Goal: Use online tool/utility: Utilize a website feature to perform a specific function

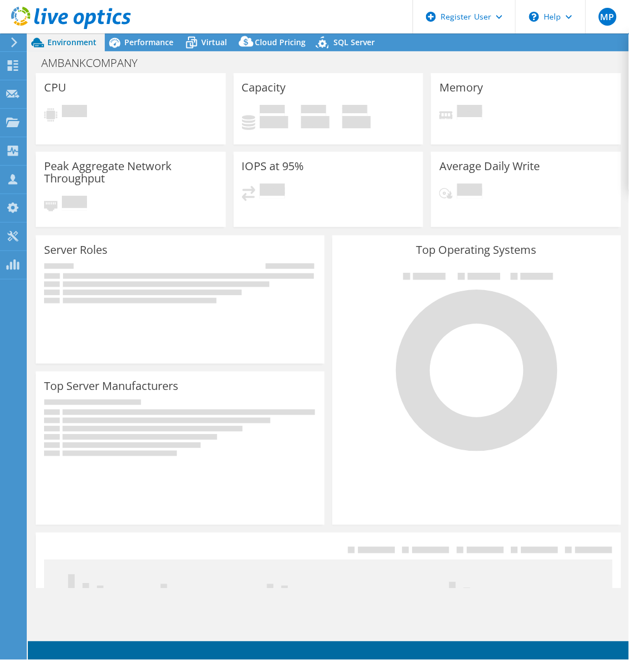
select select "USD"
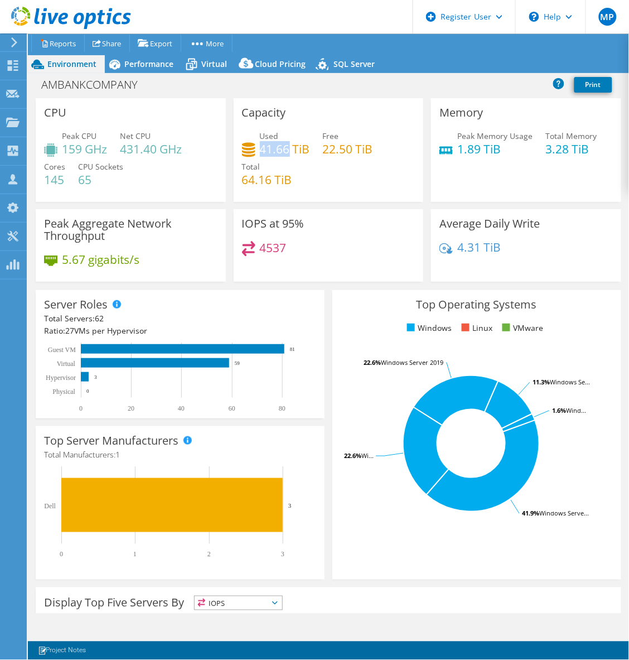
drag, startPoint x: 286, startPoint y: 148, endPoint x: 257, endPoint y: 149, distance: 28.5
click at [260, 149] on h4 "41.66 TiB" at bounding box center [285, 149] width 50 height 12
drag, startPoint x: 257, startPoint y: 149, endPoint x: 293, endPoint y: 152, distance: 36.3
click at [293, 152] on h4 "41.66 TiB" at bounding box center [285, 149] width 50 height 12
drag, startPoint x: 293, startPoint y: 152, endPoint x: 308, endPoint y: 148, distance: 14.9
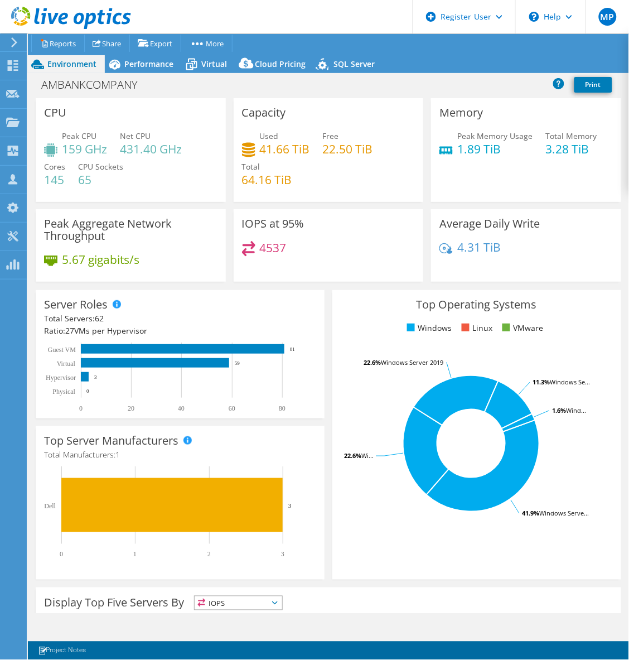
click at [308, 148] on div "Used 41.66 TiB Free 22.50 TiB Total 64.16 TiB" at bounding box center [328, 163] width 173 height 67
drag, startPoint x: 306, startPoint y: 148, endPoint x: 258, endPoint y: 149, distance: 48.0
click at [260, 149] on h4 "41.66 TiB" at bounding box center [285, 149] width 50 height 12
drag, startPoint x: 286, startPoint y: 149, endPoint x: 257, endPoint y: 152, distance: 29.1
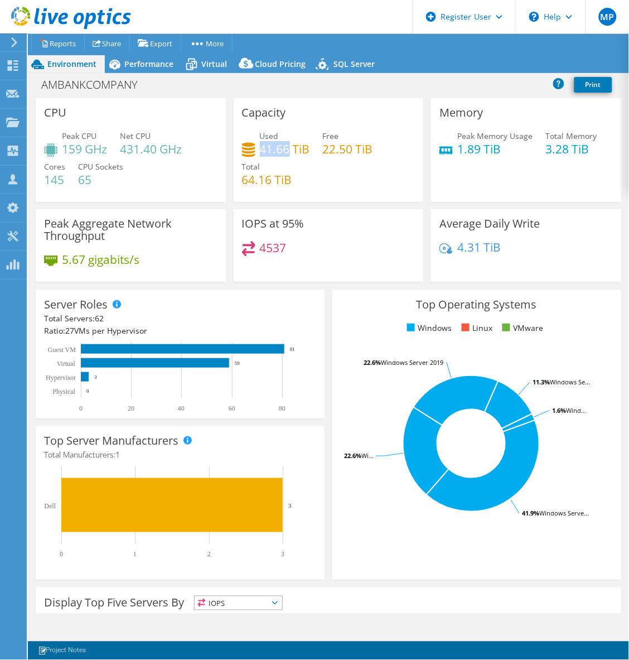
click at [260, 152] on h4 "41.66 TiB" at bounding box center [285, 149] width 50 height 12
copy h4 "41.66"
